Goal: Information Seeking & Learning: Check status

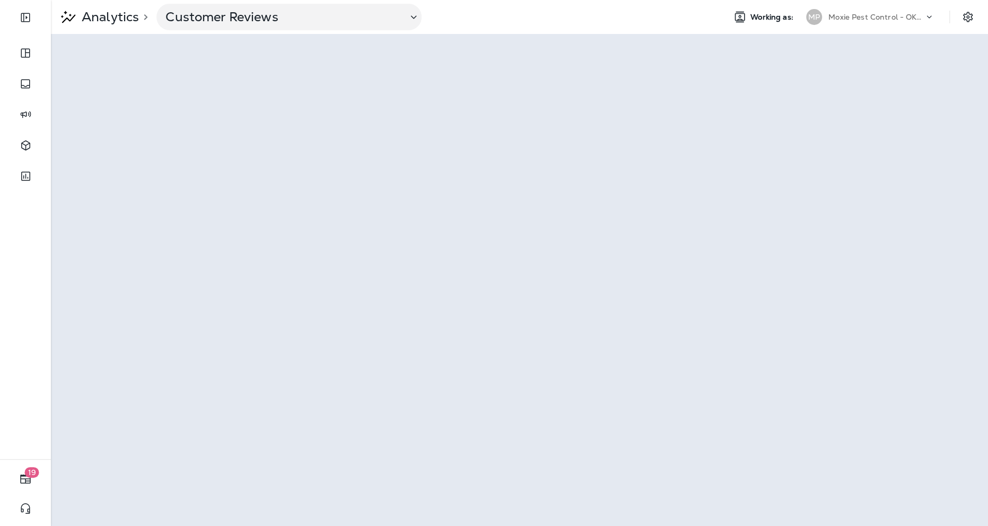
click at [858, 22] on div "Moxie Pest Control - OKC [GEOGRAPHIC_DATA]" at bounding box center [876, 17] width 95 height 16
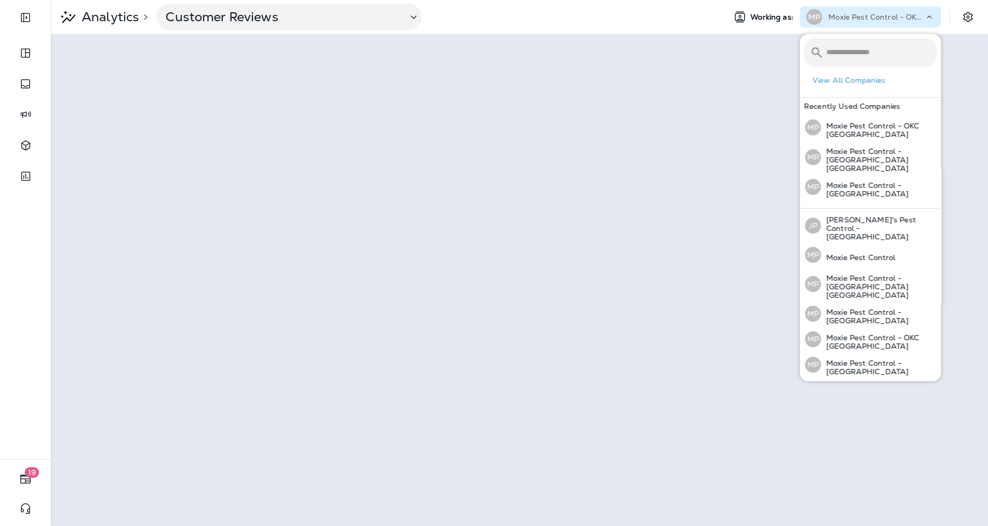
click at [847, 64] on input "text" at bounding box center [881, 52] width 110 height 28
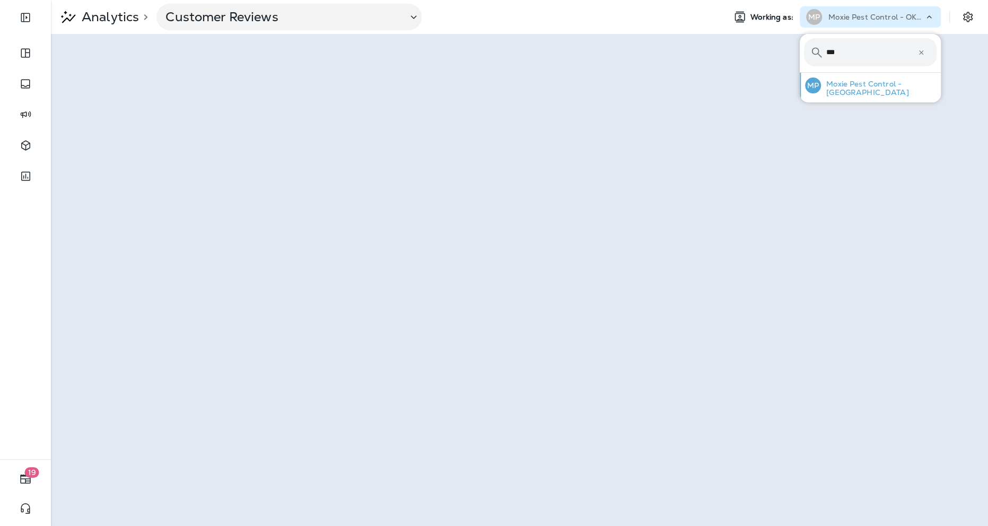
type input "***"
click at [856, 88] on p "Moxie Pest Control - [GEOGRAPHIC_DATA]" at bounding box center [879, 88] width 116 height 17
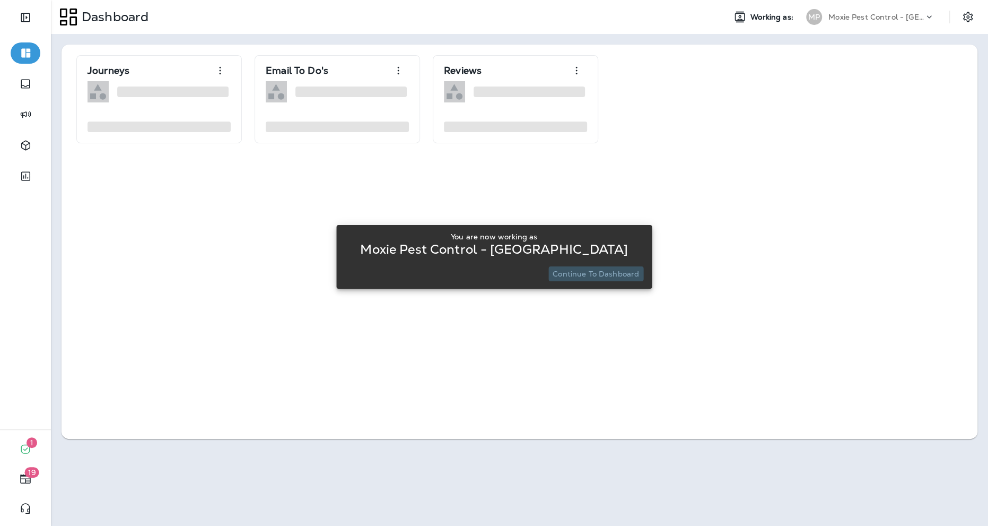
click at [611, 273] on p "Continue to Dashboard" at bounding box center [596, 273] width 86 height 8
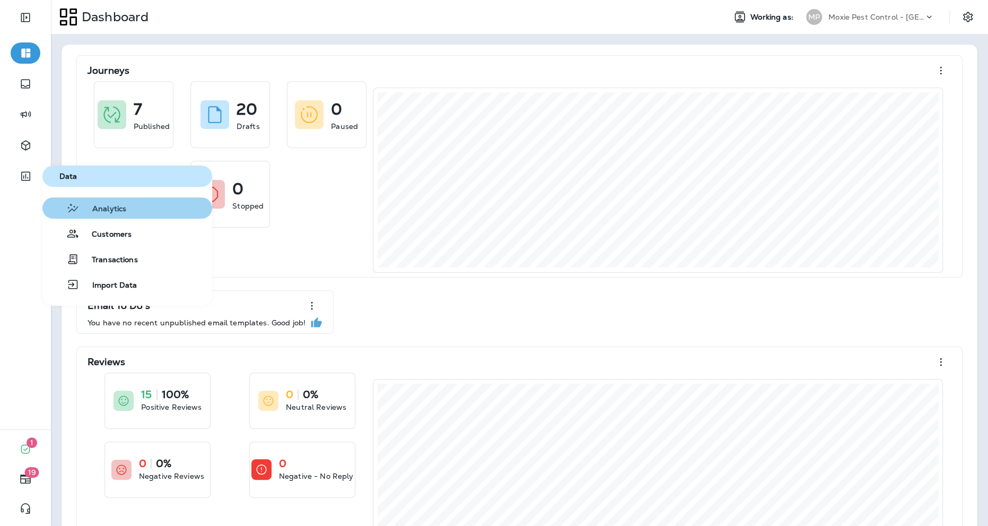
click at [72, 213] on icon "button" at bounding box center [72, 208] width 13 height 13
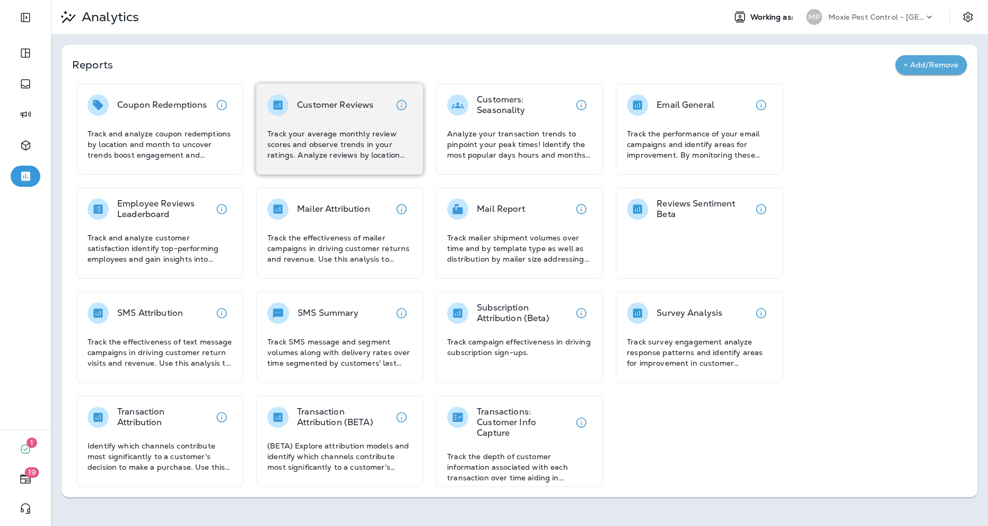
click at [334, 158] on p "Track your average monthly review scores and observe trends in your ratings. An…" at bounding box center [339, 144] width 145 height 32
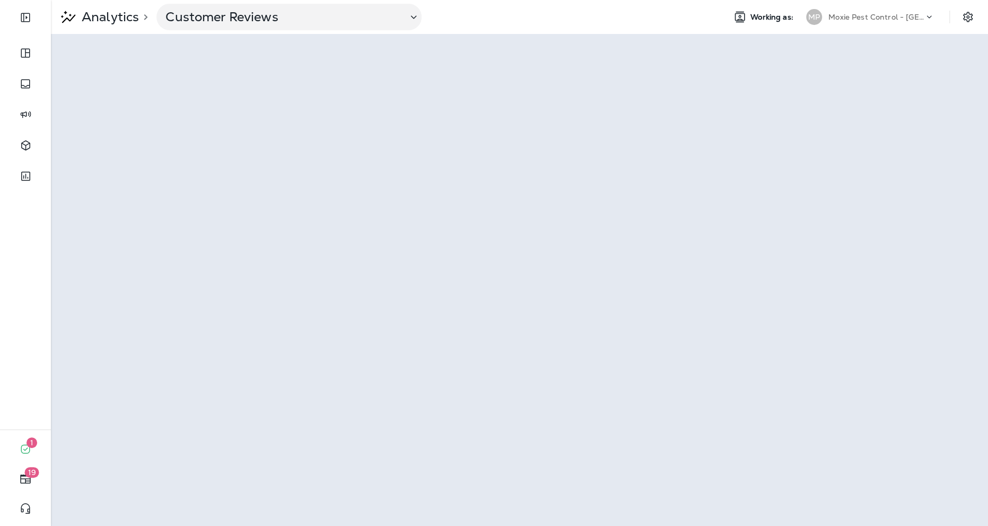
click at [877, 6] on div "MP Moxie Pest Control - [GEOGRAPHIC_DATA]" at bounding box center [870, 16] width 141 height 21
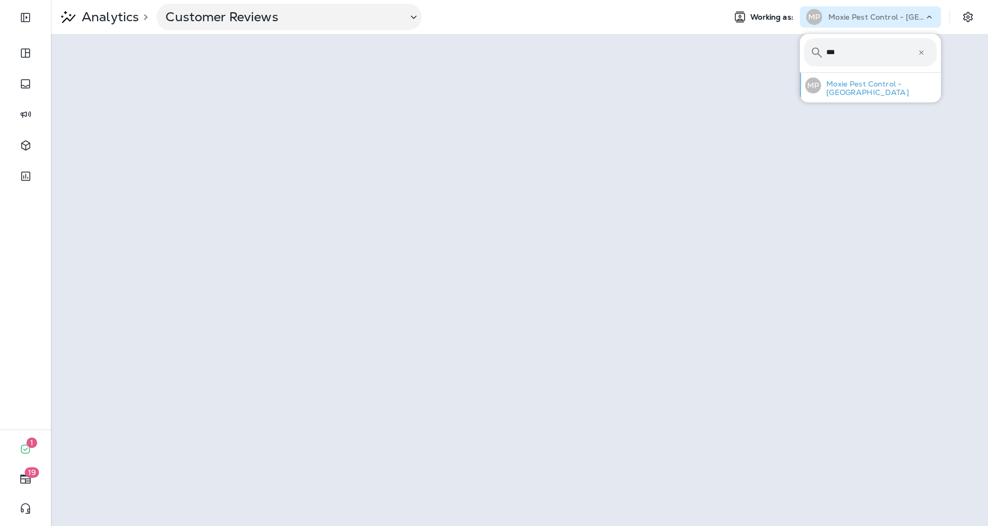
type input "***"
click at [861, 90] on p "Moxie Pest Control - [GEOGRAPHIC_DATA]" at bounding box center [879, 88] width 116 height 17
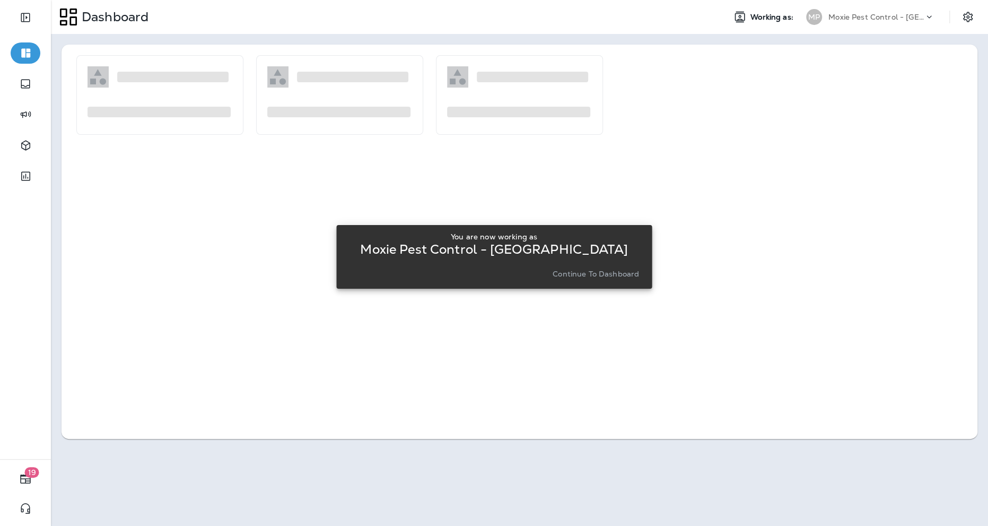
click at [608, 272] on p "Continue to Dashboard" at bounding box center [596, 273] width 86 height 8
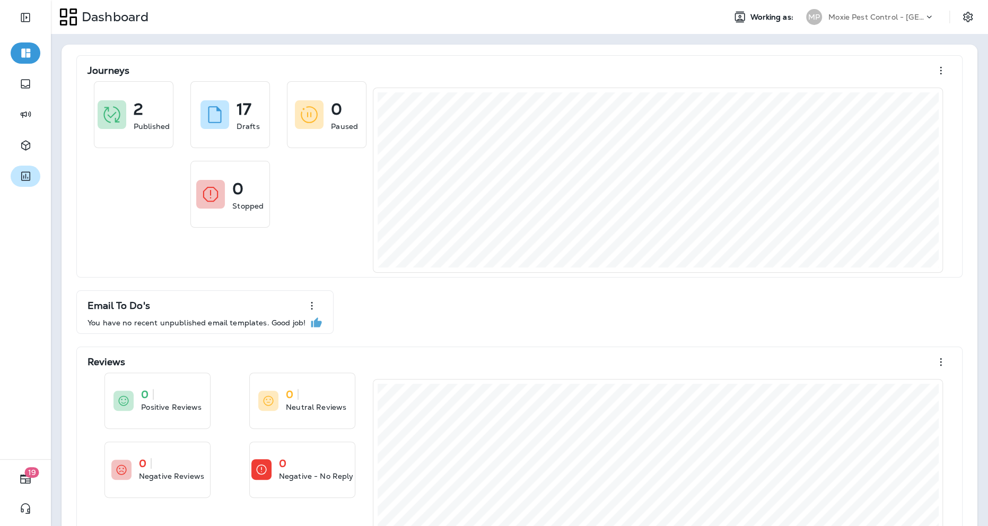
click at [20, 172] on icon "button" at bounding box center [25, 176] width 13 height 13
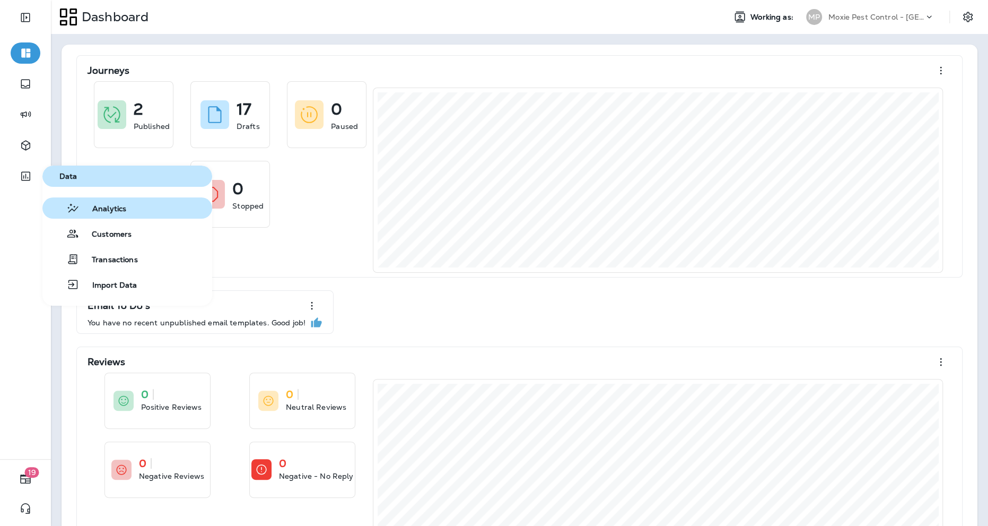
click at [85, 207] on span "Analytics" at bounding box center [103, 209] width 47 height 10
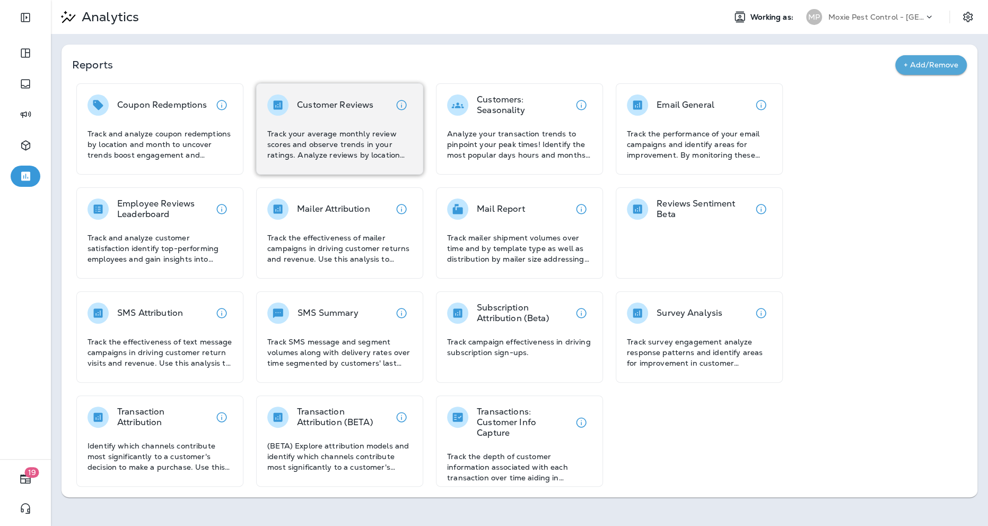
click at [347, 104] on p "Customer Reviews" at bounding box center [335, 105] width 76 height 11
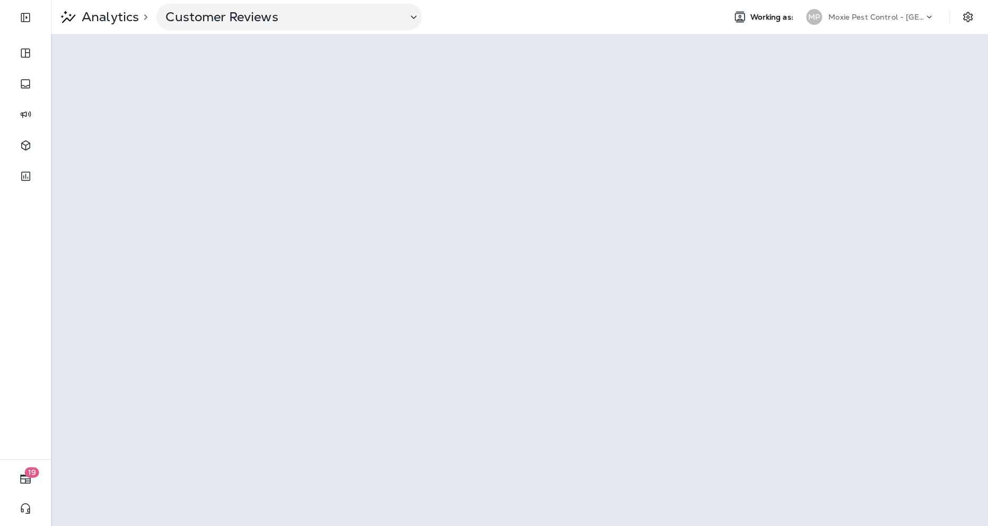
click at [871, 23] on div "Moxie Pest Control - [GEOGRAPHIC_DATA]" at bounding box center [876, 17] width 95 height 16
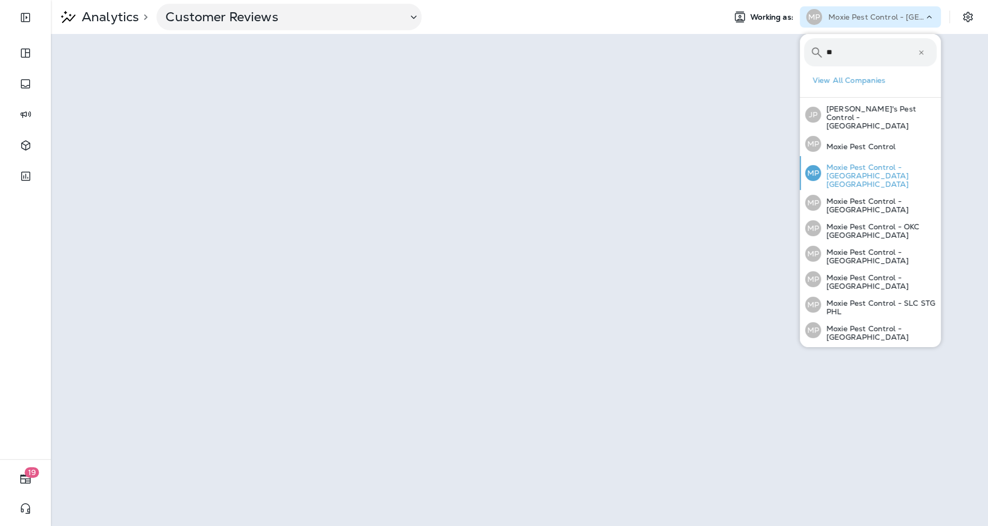
type input "**"
click at [873, 171] on p "Moxie Pest Control - [GEOGRAPHIC_DATA] [GEOGRAPHIC_DATA]" at bounding box center [879, 175] width 116 height 25
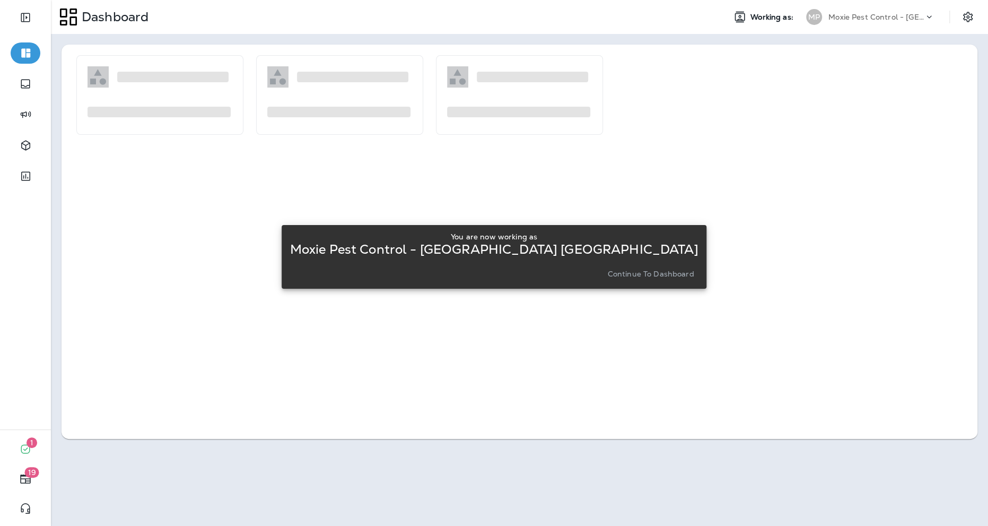
click at [622, 274] on p "Continue to Dashboard" at bounding box center [650, 273] width 86 height 8
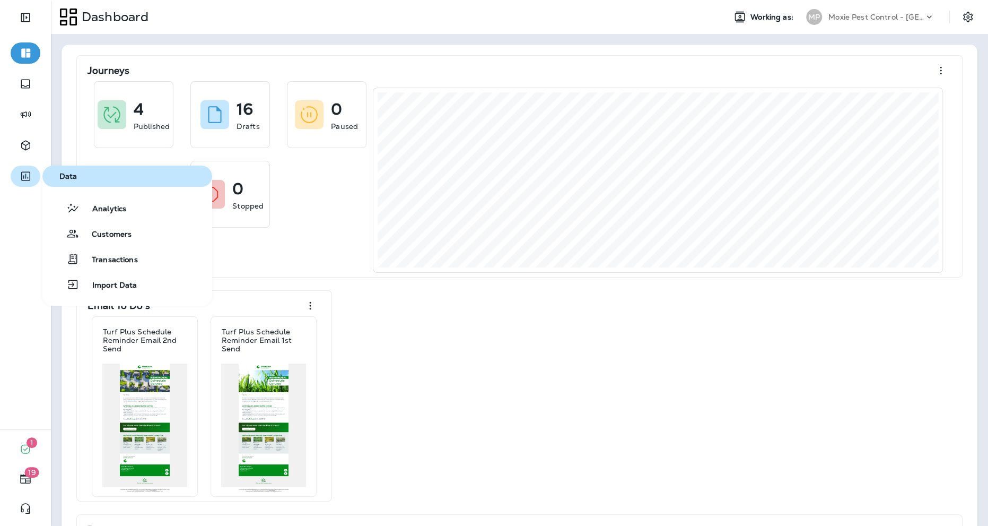
click at [31, 182] on icon "button" at bounding box center [25, 176] width 13 height 13
click at [69, 210] on icon "button" at bounding box center [72, 208] width 13 height 13
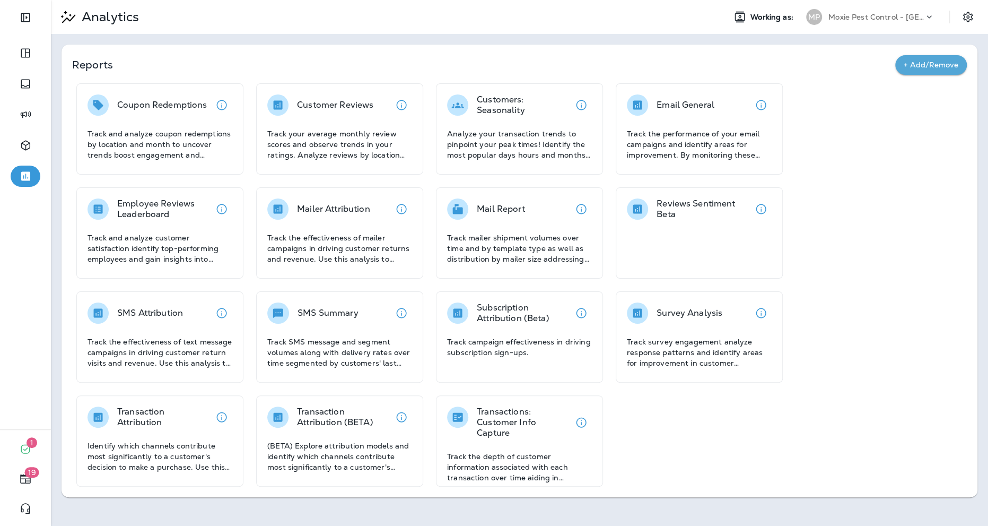
click at [330, 105] on p "Customer Reviews" at bounding box center [335, 105] width 76 height 11
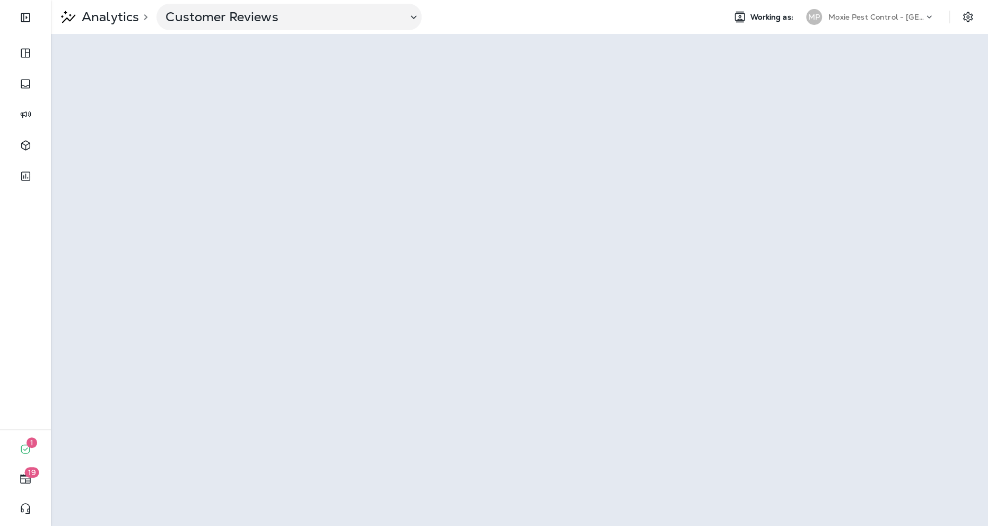
click at [875, 19] on p "Moxie Pest Control - [GEOGRAPHIC_DATA] [GEOGRAPHIC_DATA]" at bounding box center [876, 17] width 95 height 8
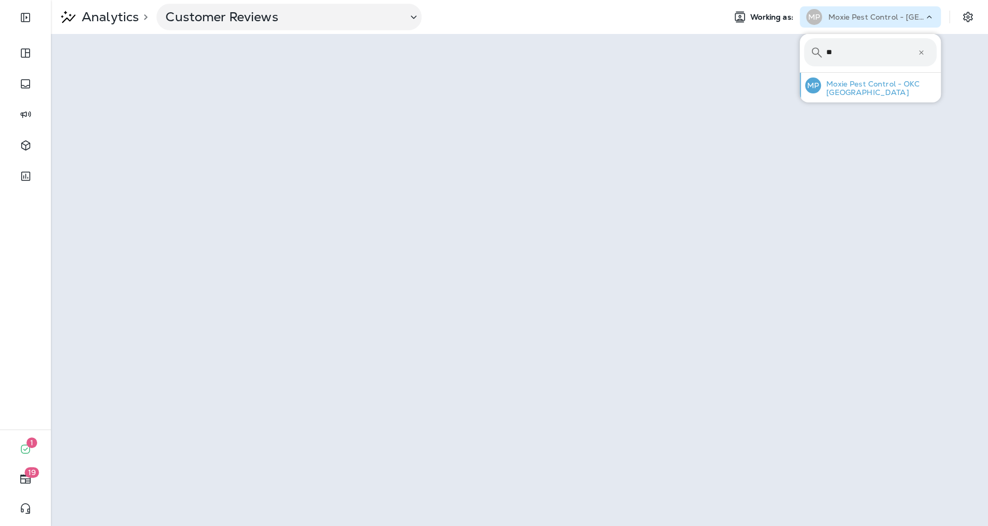
type input "**"
click at [848, 86] on p "Moxie Pest Control - OKC [GEOGRAPHIC_DATA]" at bounding box center [879, 88] width 116 height 17
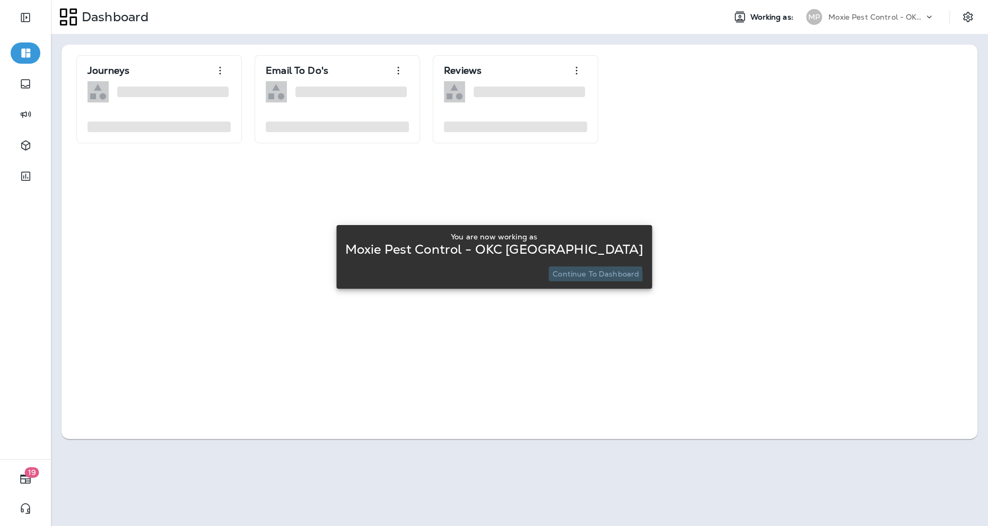
click at [574, 276] on p "Continue to Dashboard" at bounding box center [596, 273] width 86 height 8
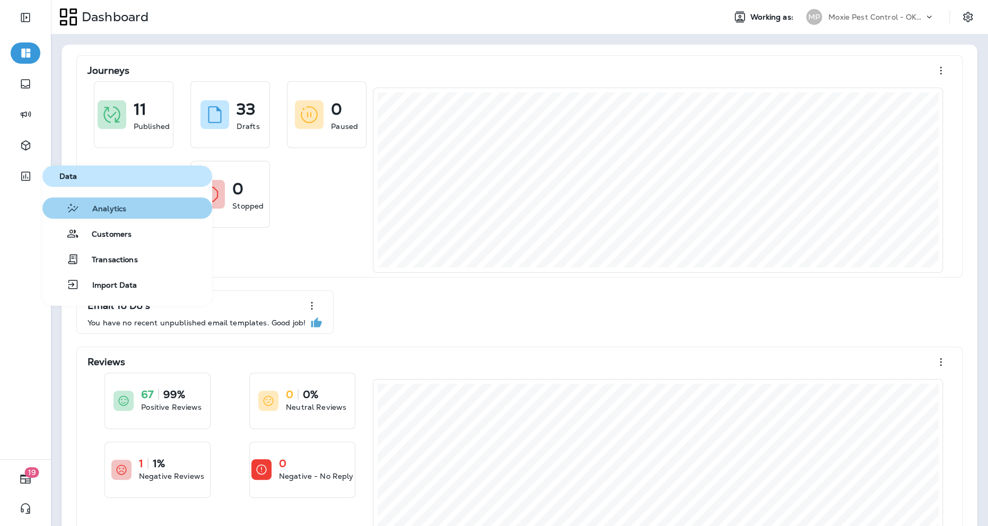
click at [63, 203] on div "button" at bounding box center [65, 208] width 4 height 13
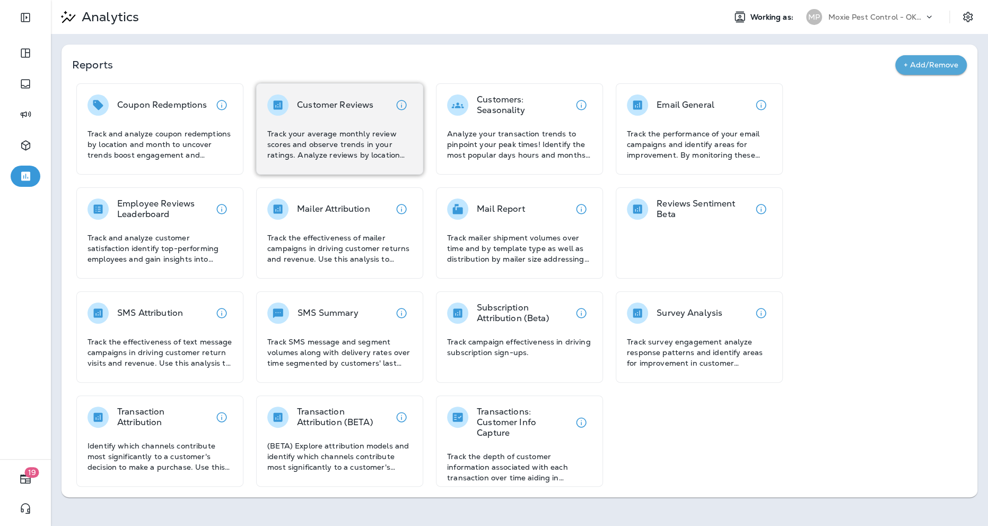
click at [292, 141] on p "Track your average monthly review scores and observe trends in your ratings. An…" at bounding box center [339, 144] width 145 height 32
